Goal: Task Accomplishment & Management: Manage account settings

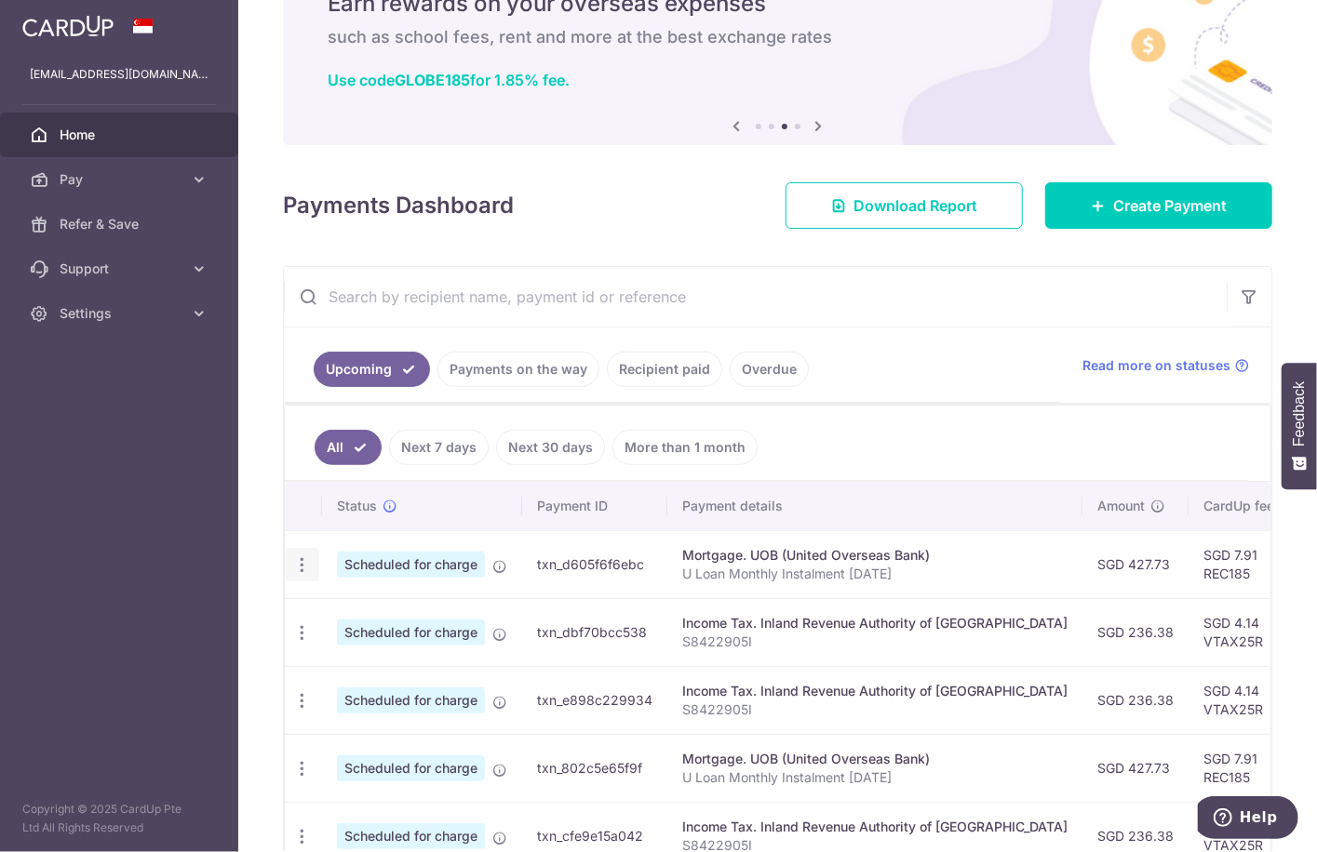
click at [296, 556] on icon "button" at bounding box center [302, 566] width 20 height 20
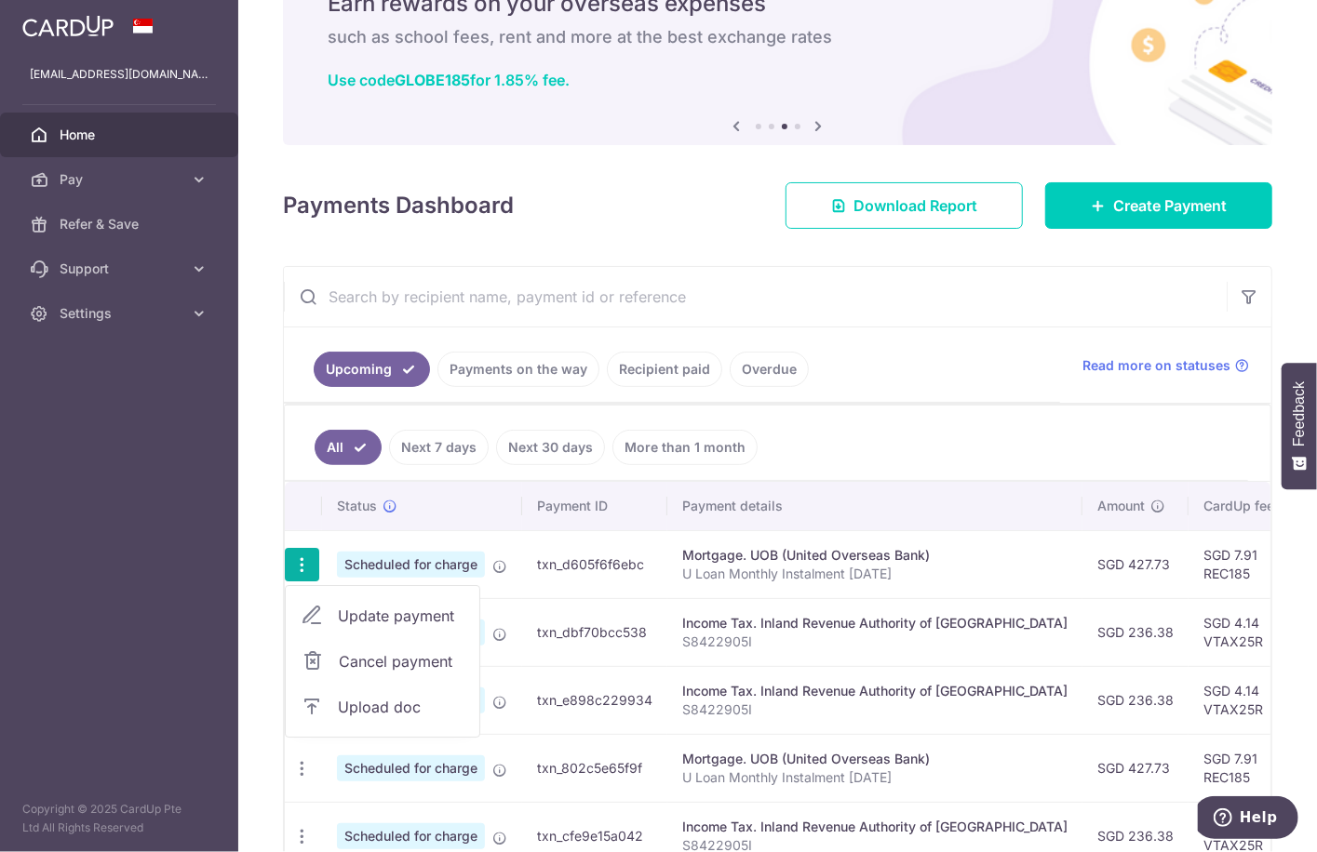
click at [414, 619] on span "Update payment" at bounding box center [401, 616] width 127 height 22
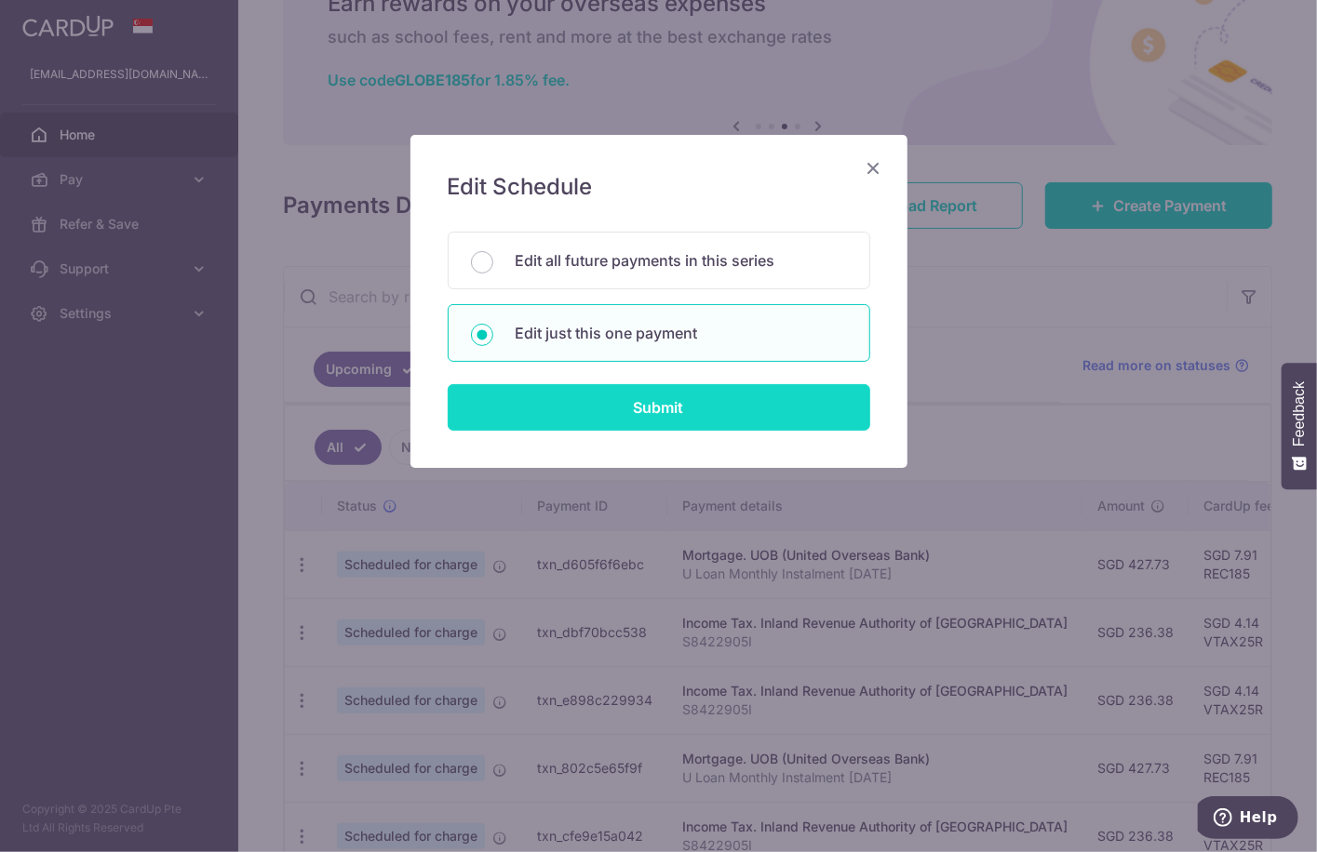
click at [711, 395] on input "Submit" at bounding box center [659, 407] width 422 height 47
radio input "true"
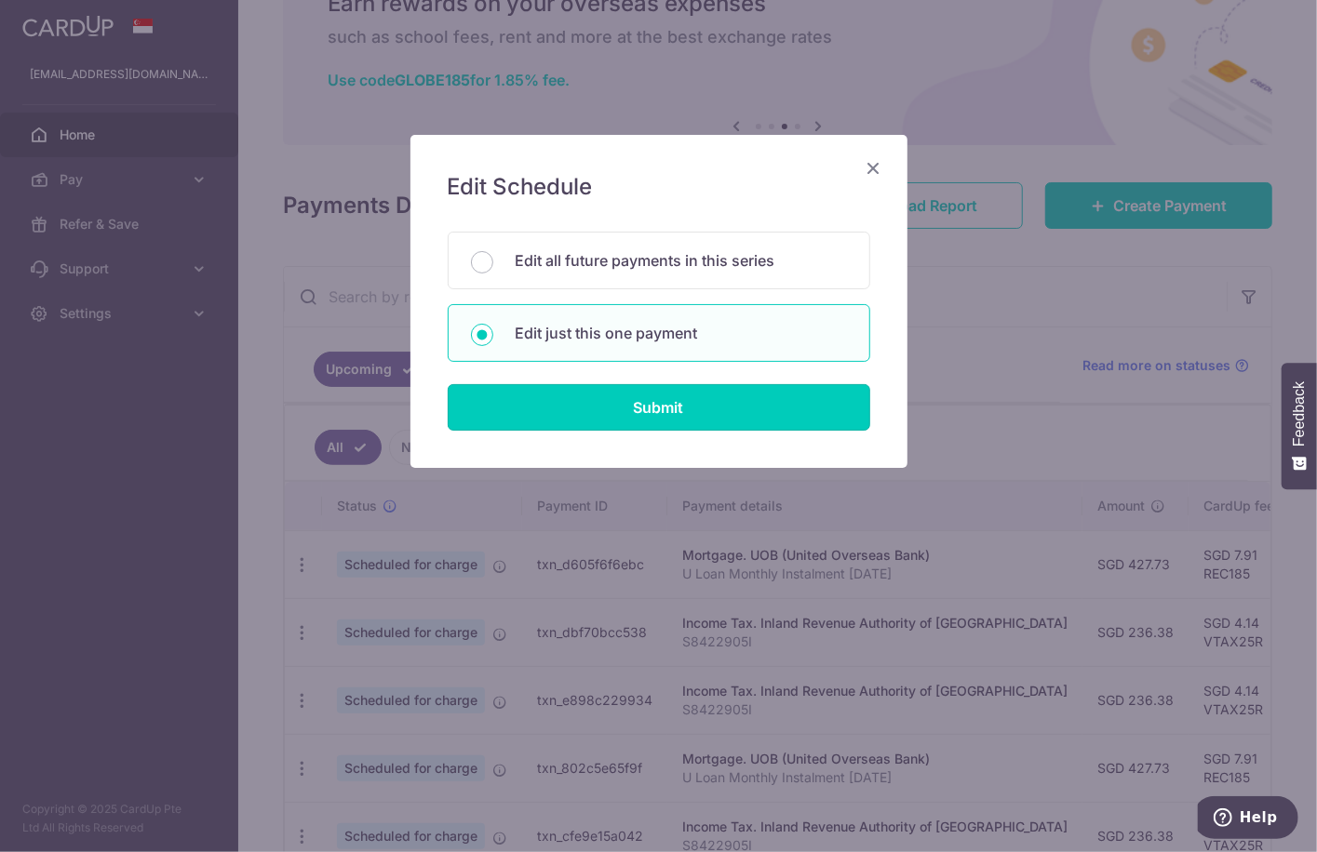
type input "427.73"
type input "[DATE]"
type input "U Loan Monthly Instalment [DATE]"
type input "REC185"
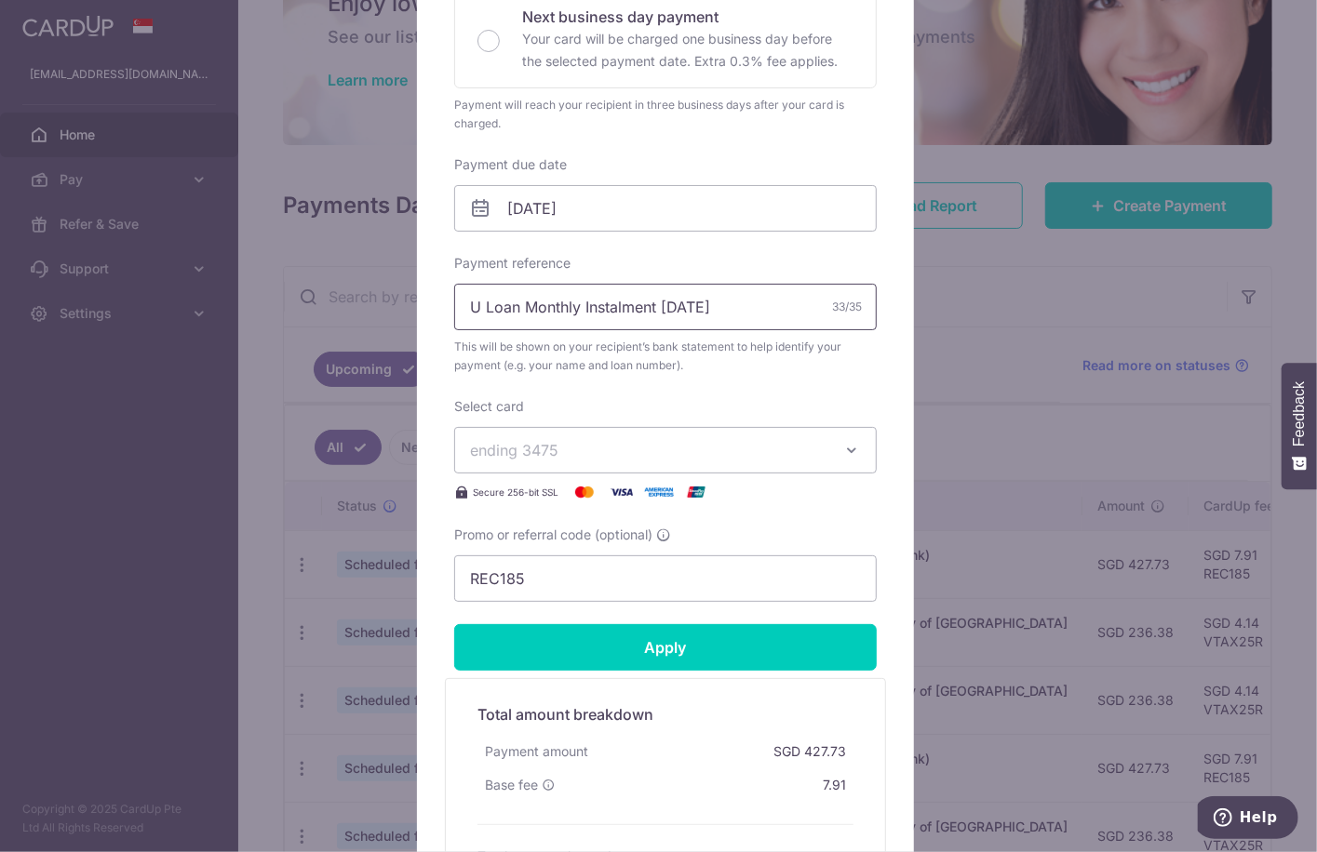
scroll to position [279, 0]
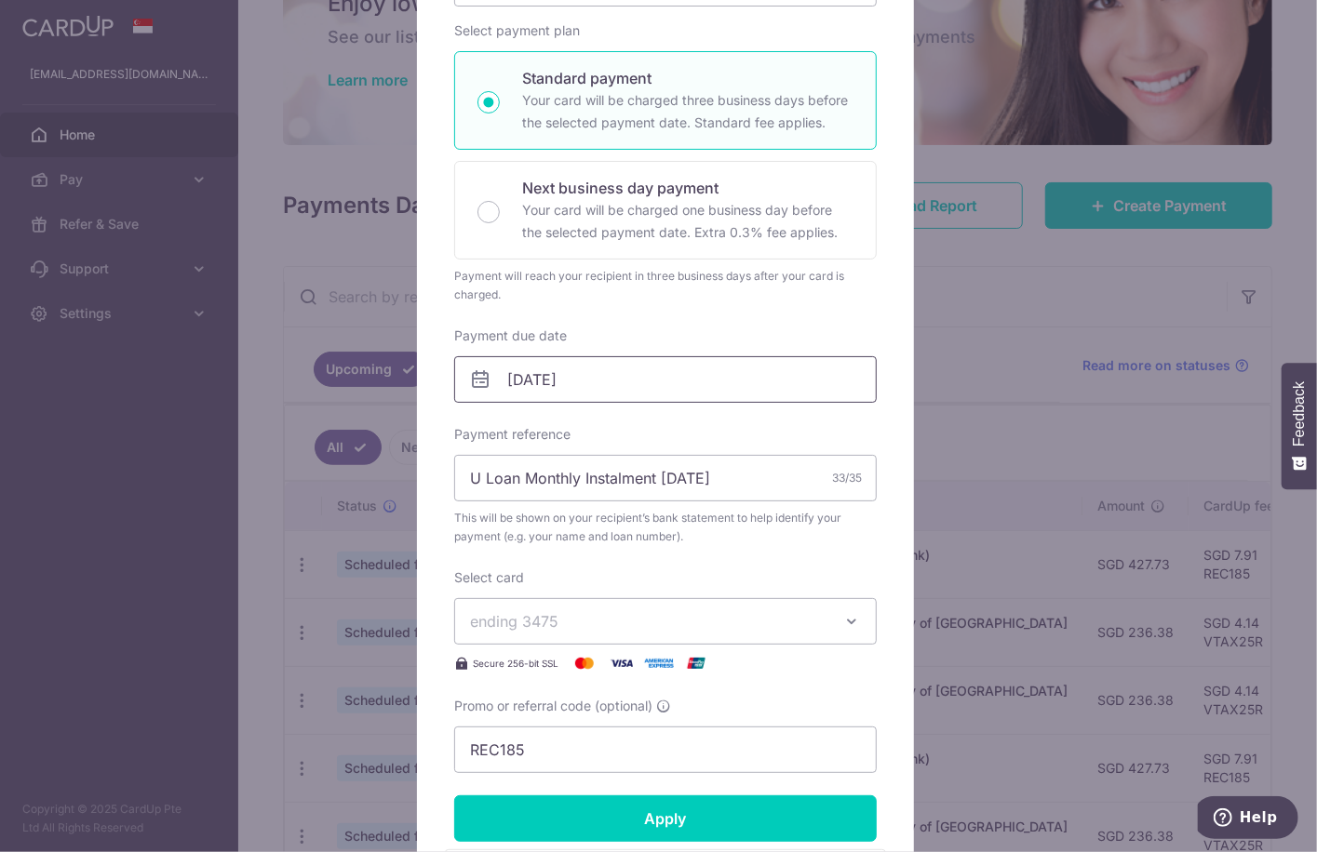
click at [582, 379] on input "[DATE]" at bounding box center [665, 379] width 422 height 47
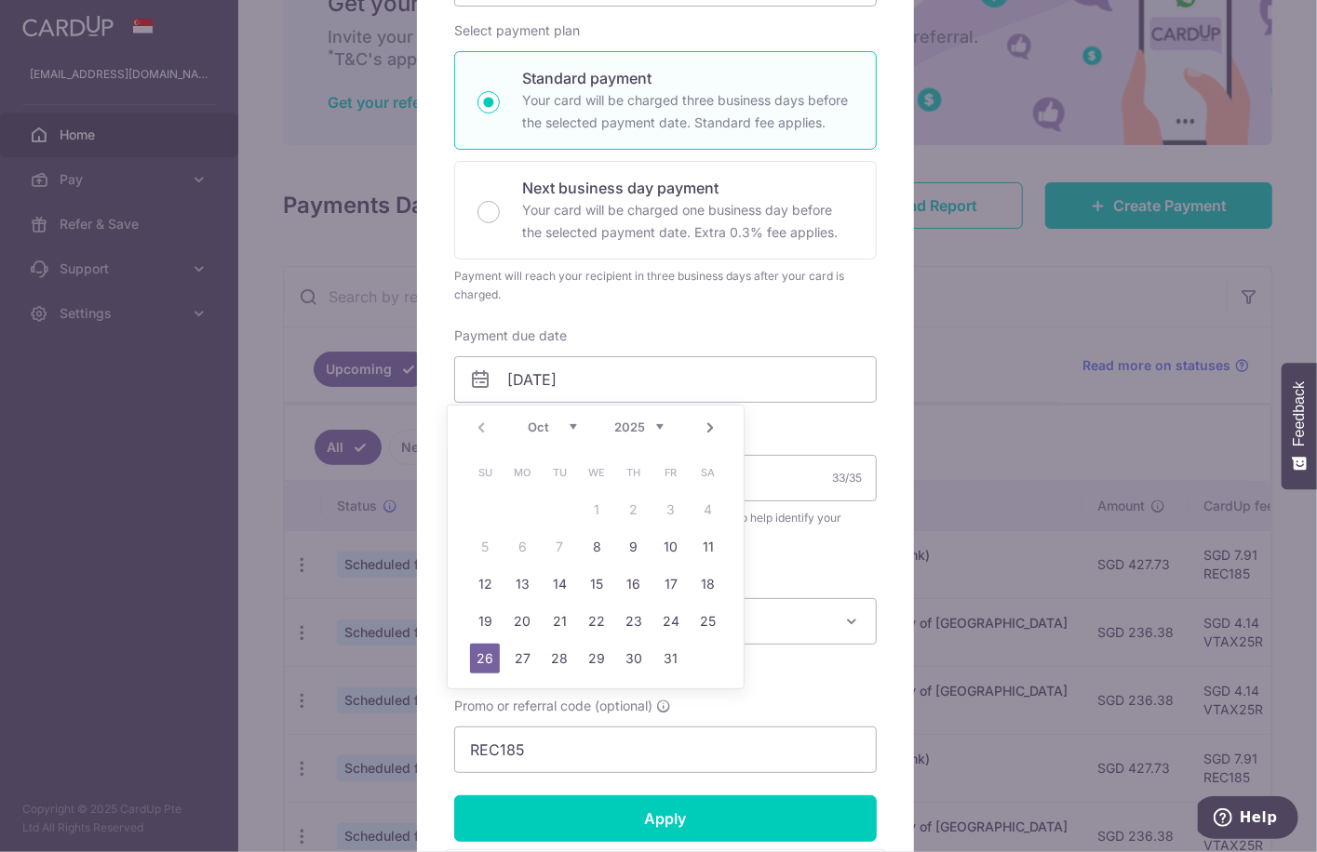
click at [983, 281] on div "Edit payment By clicking apply, you will make changes to all payments to UOB (U…" at bounding box center [658, 426] width 1317 height 852
